Goal: Information Seeking & Learning: Learn about a topic

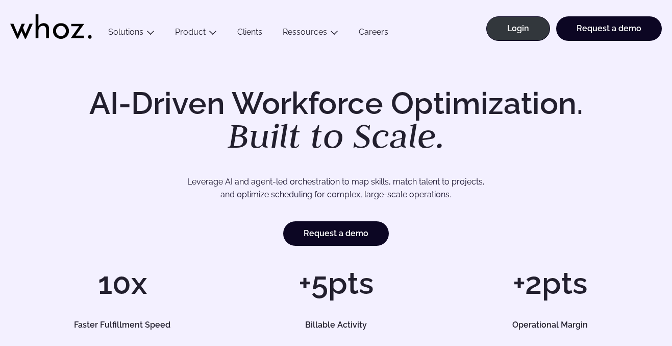
click at [257, 31] on link "Clients" at bounding box center [249, 34] width 45 height 14
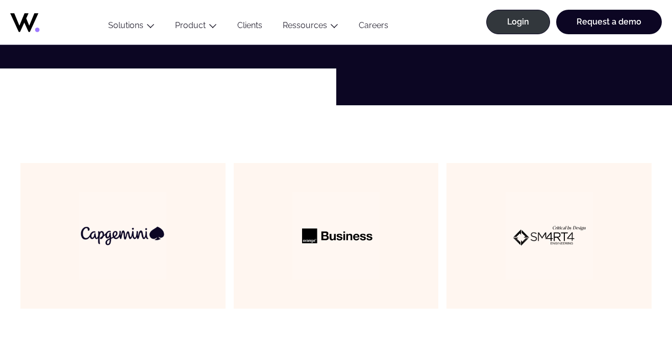
scroll to position [701, 0]
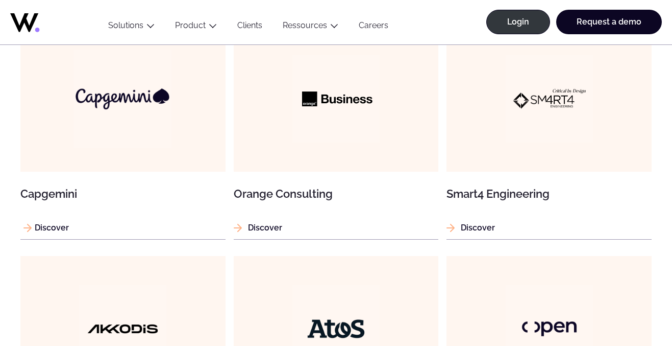
click at [172, 119] on figure at bounding box center [122, 98] width 205 height 145
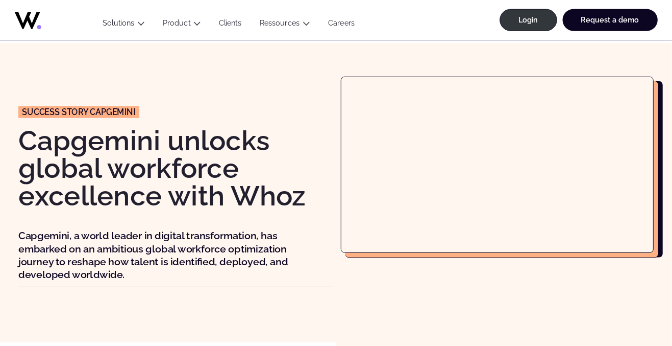
scroll to position [3, 0]
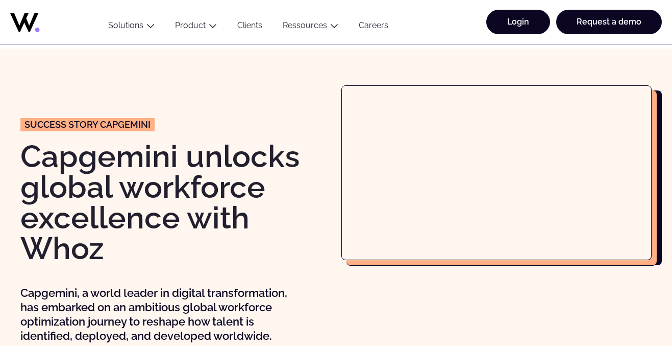
click at [540, 27] on link "Login" at bounding box center [518, 22] width 64 height 24
